Goal: Task Accomplishment & Management: Complete application form

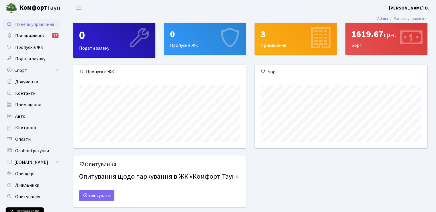
scroll to position [83, 172]
click at [26, 46] on span "Пропуск в ЖК" at bounding box center [29, 47] width 28 height 6
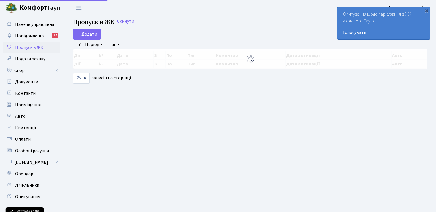
select select "25"
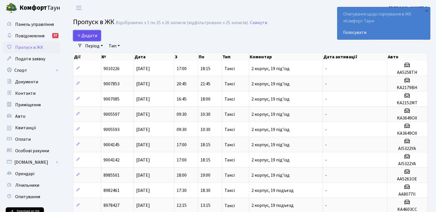
click at [85, 36] on span "Додати" at bounding box center [87, 35] width 20 height 6
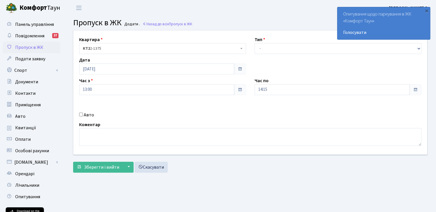
click at [261, 55] on div "Квартира <b>КТ2</b>&nbsp;&nbsp;&nbsp;2-1375 <b>КТ2</b>&nbsp;&nbsp;&nbsp;119-8 <…" at bounding box center [250, 92] width 363 height 124
click at [260, 50] on select "- Доставка Таксі Гості Сервіс" at bounding box center [338, 48] width 167 height 11
select select "2"
click at [255, 43] on select "- Доставка Таксі Гості Сервіс" at bounding box center [338, 48] width 167 height 11
click at [83, 114] on input "Авто" at bounding box center [81, 114] width 4 height 4
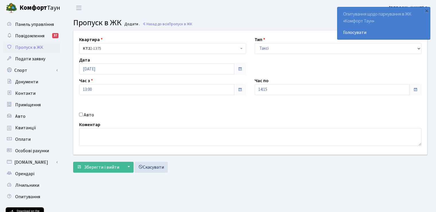
checkbox input "true"
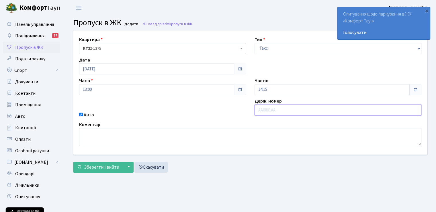
click at [271, 112] on input "text" at bounding box center [338, 109] width 167 height 11
paste input "KA3796OX"
type input "KA3796OX"
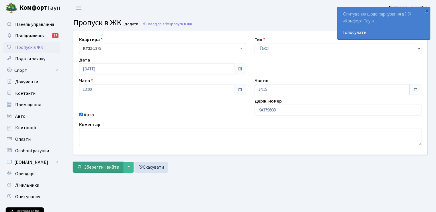
click at [101, 165] on span "Зберегти і вийти" at bounding box center [101, 167] width 35 height 6
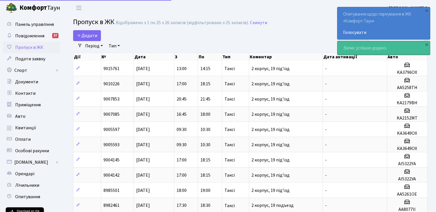
select select "25"
